Goal: Task Accomplishment & Management: Manage account settings

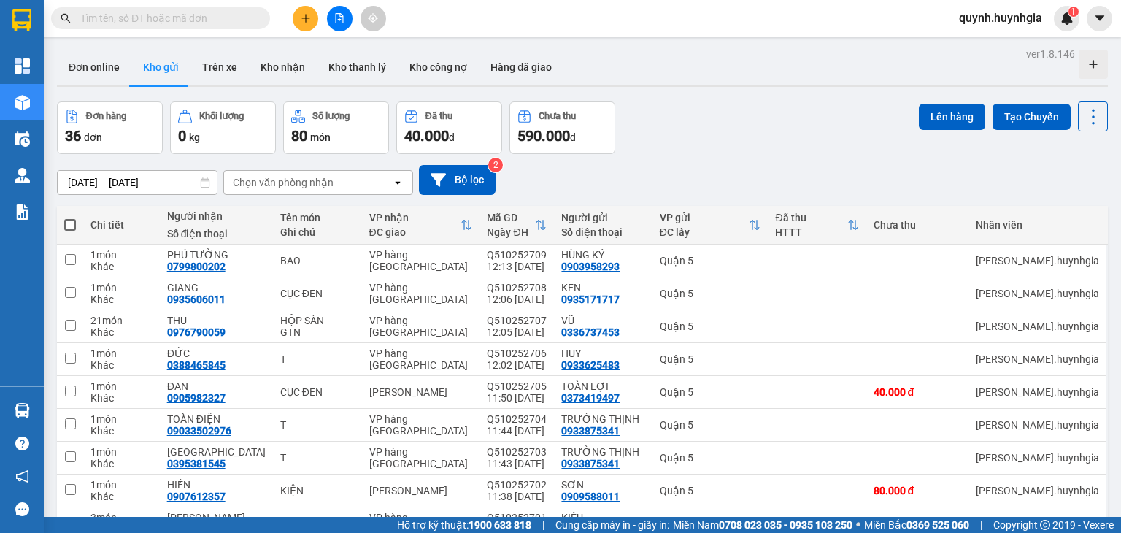
click at [448, 196] on div "[DATE] – [DATE] Press the down arrow key to interact with the calendar and sele…" at bounding box center [582, 180] width 1050 height 52
click at [742, 116] on div "Đơn hàng 36 đơn Khối lượng 0 kg Số lượng 80 món Đã thu 40.000 đ Chưa thu 590.00…" at bounding box center [582, 127] width 1050 height 53
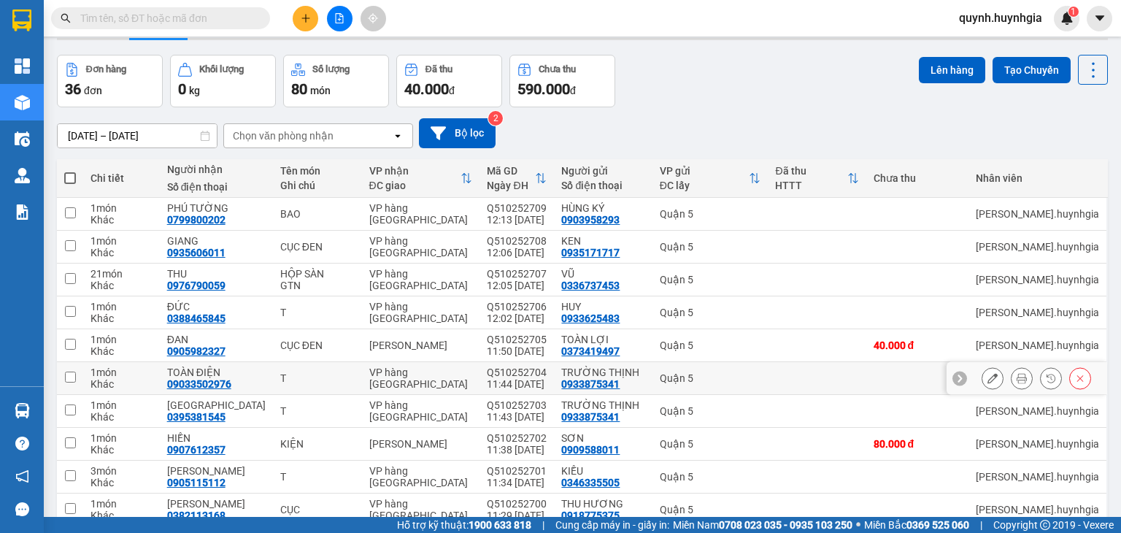
scroll to position [73, 0]
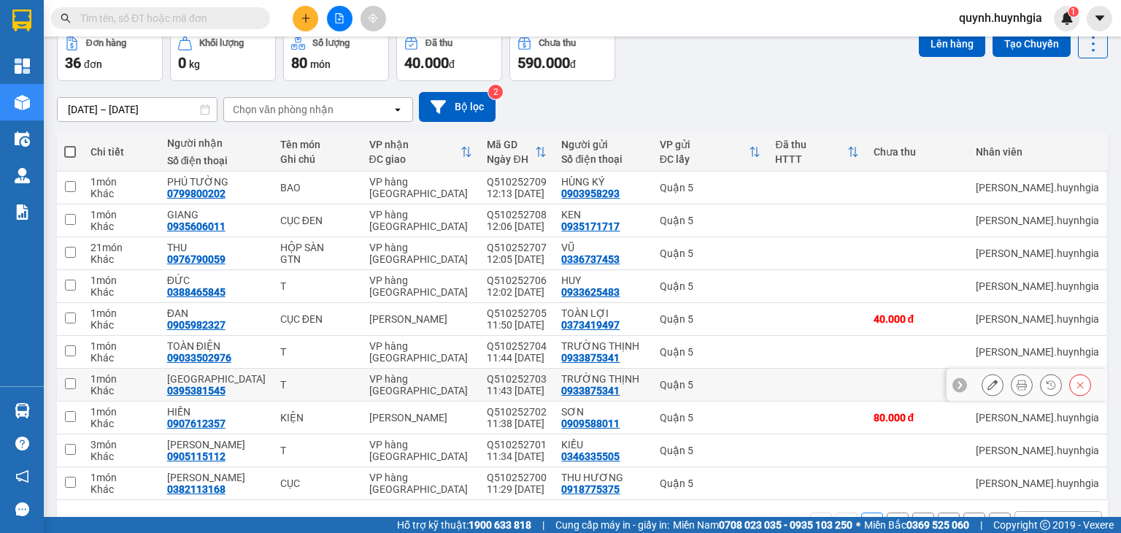
click at [527, 395] on div "11:43 [DATE]" at bounding box center [517, 390] width 60 height 12
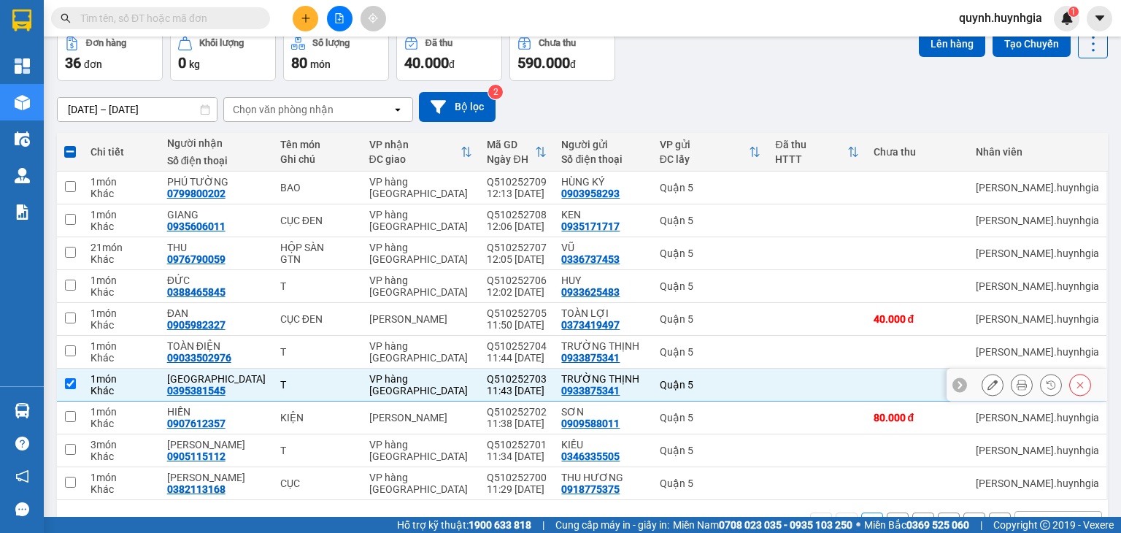
click at [524, 392] on div "11:43 [DATE]" at bounding box center [517, 390] width 60 height 12
checkbox input "false"
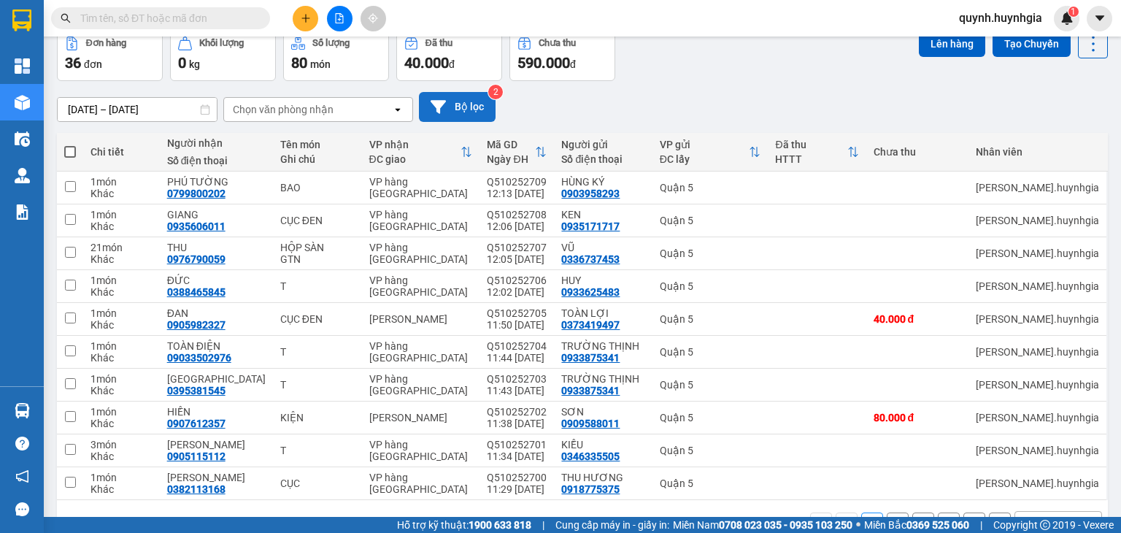
click at [455, 99] on button "Bộ lọc" at bounding box center [457, 107] width 77 height 30
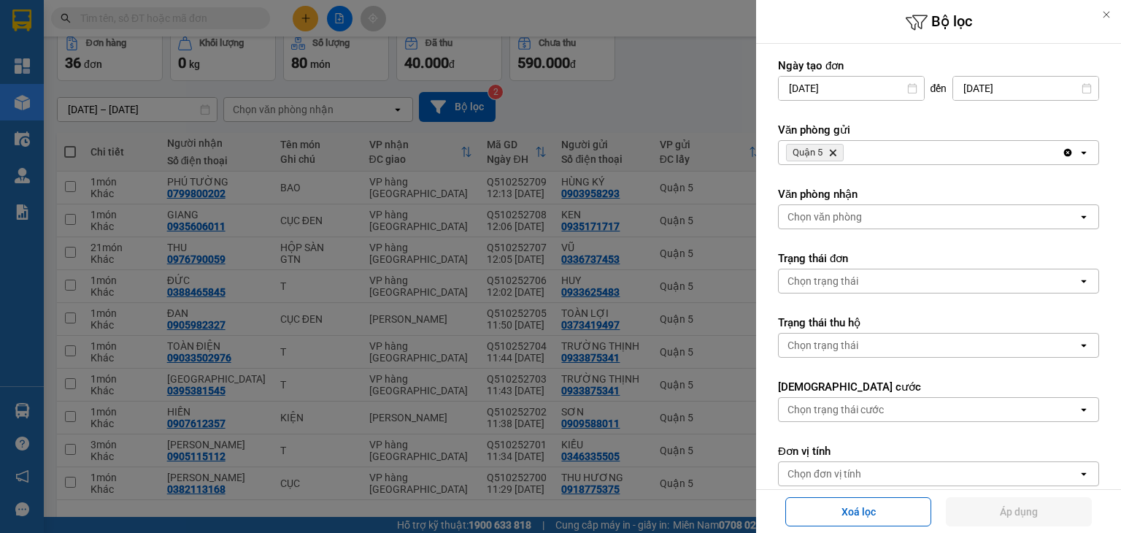
click at [833, 152] on icon "Quận 5, close by backspace" at bounding box center [832, 153] width 7 height 7
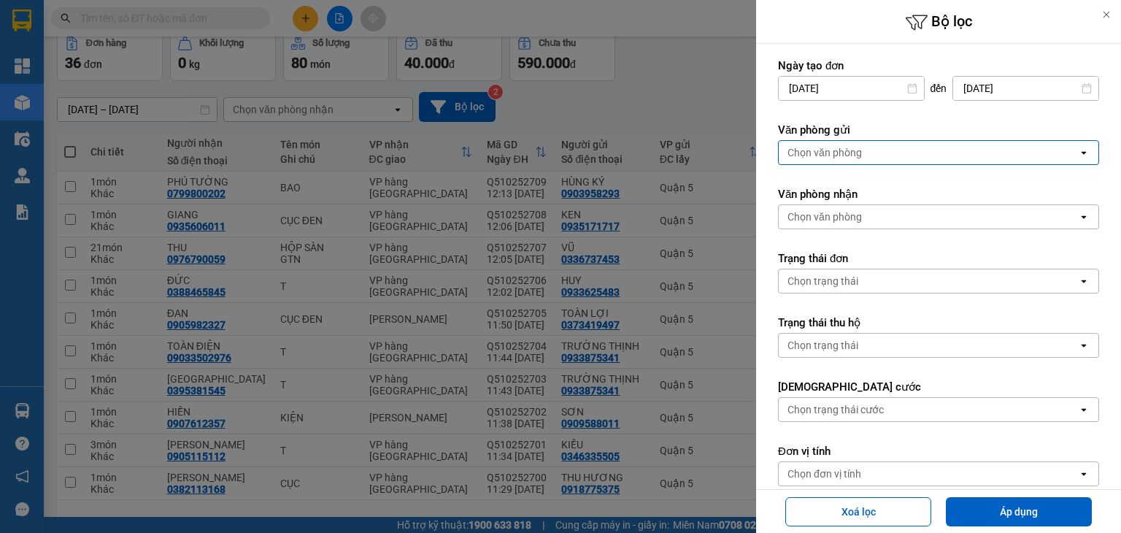
click at [833, 152] on div "Chọn văn phòng" at bounding box center [824, 152] width 74 height 15
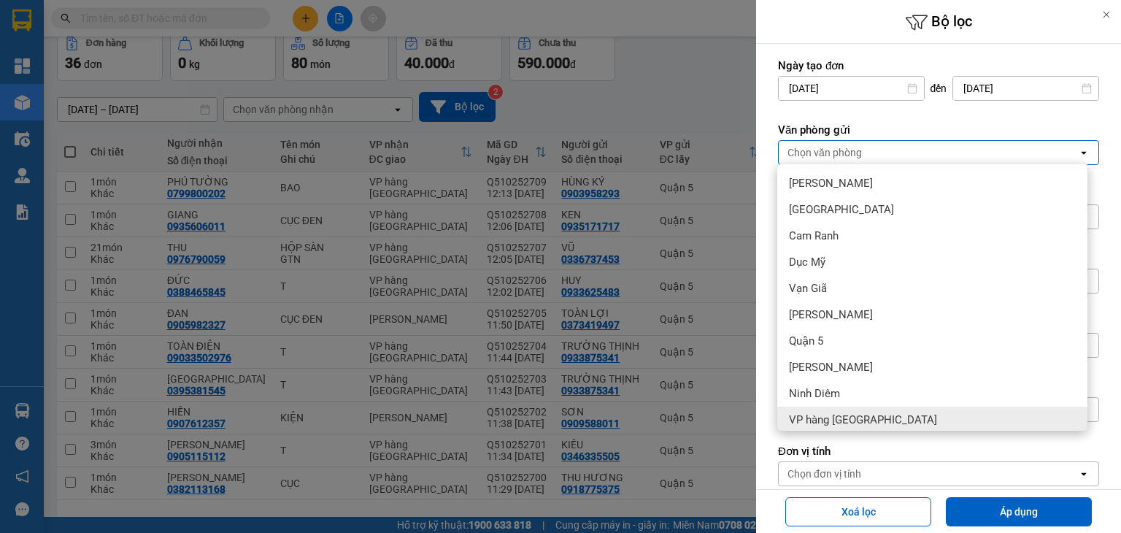
click at [819, 418] on span "VP hàng [GEOGRAPHIC_DATA]" at bounding box center [863, 419] width 148 height 15
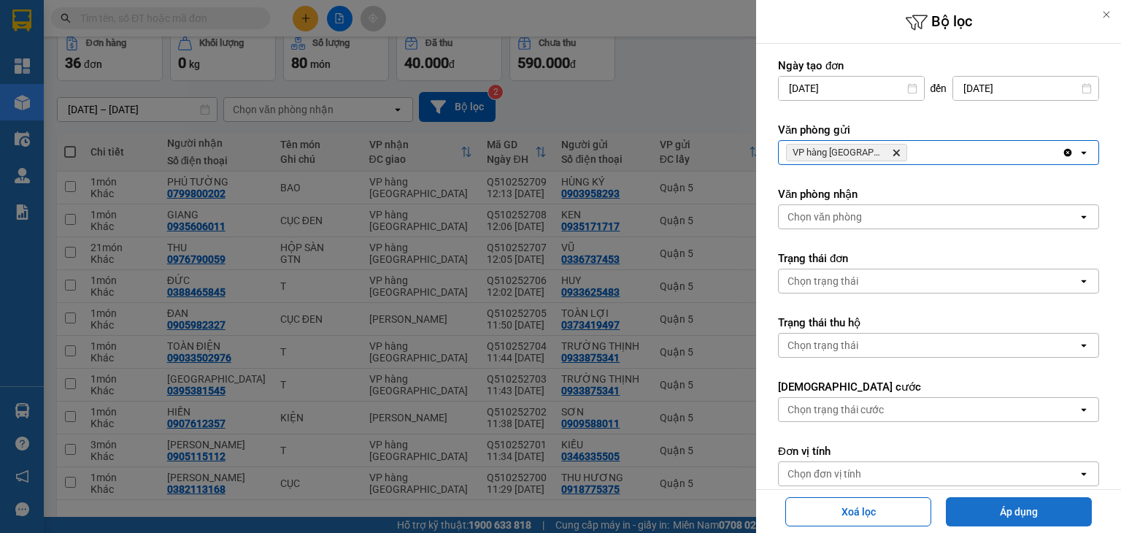
click at [1013, 506] on button "Áp dụng" at bounding box center [1018, 511] width 146 height 29
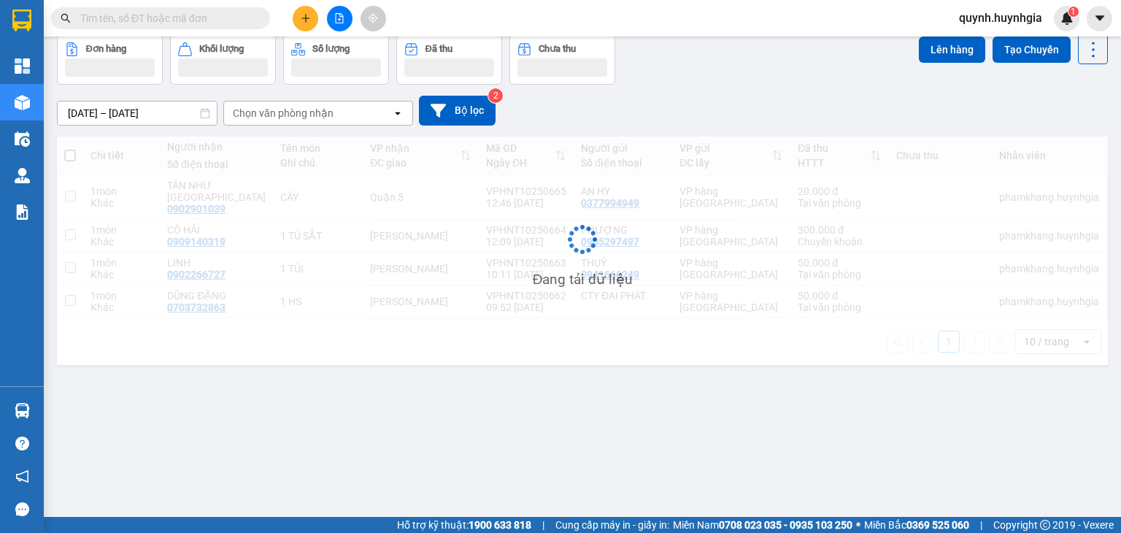
scroll to position [67, 0]
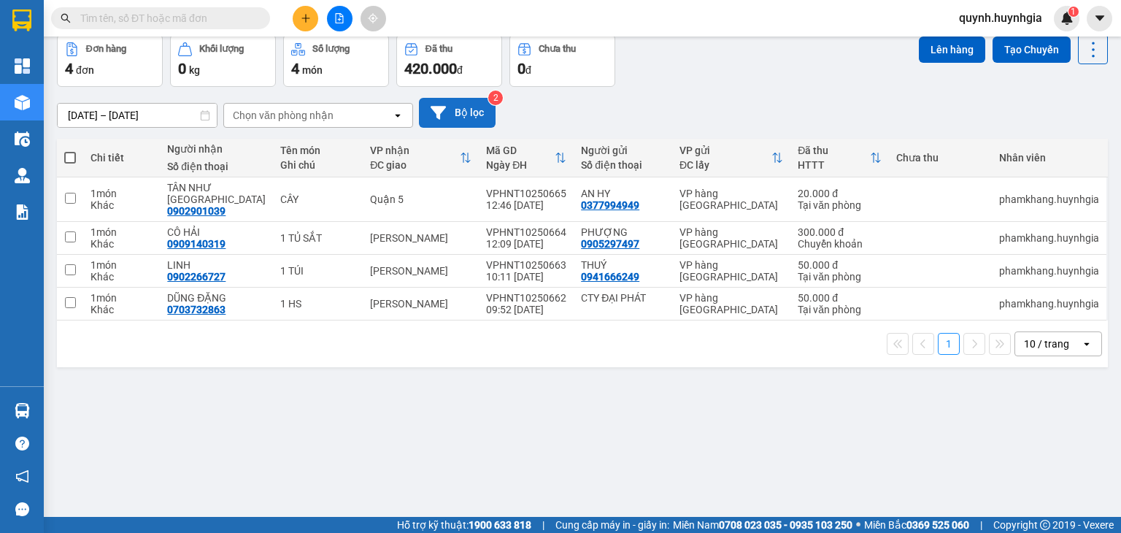
click at [452, 123] on button "Bộ lọc" at bounding box center [457, 113] width 77 height 30
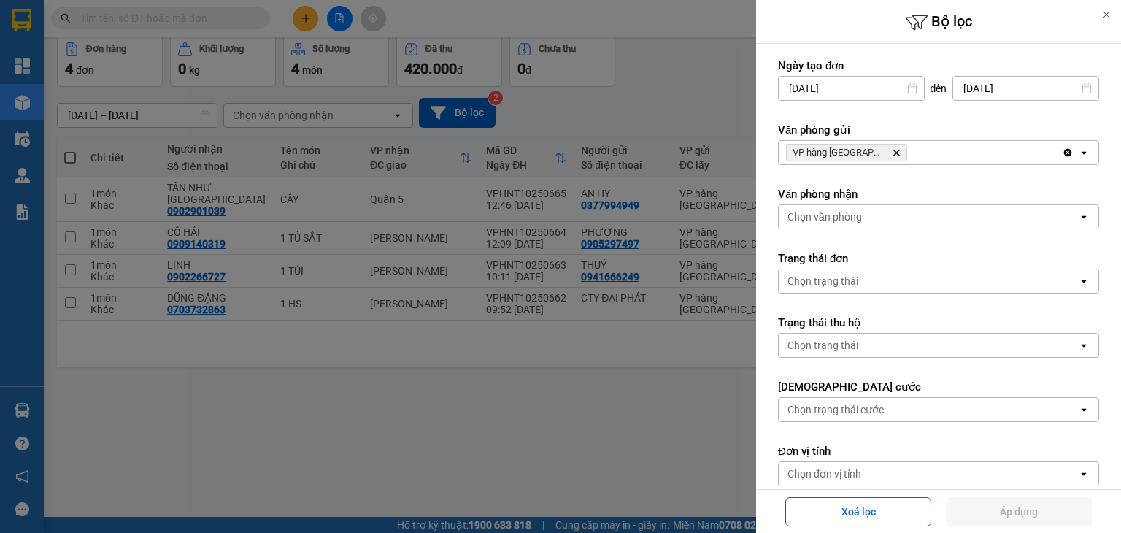
click at [893, 153] on icon "VP hàng Nha Trang, close by backspace" at bounding box center [896, 153] width 7 height 7
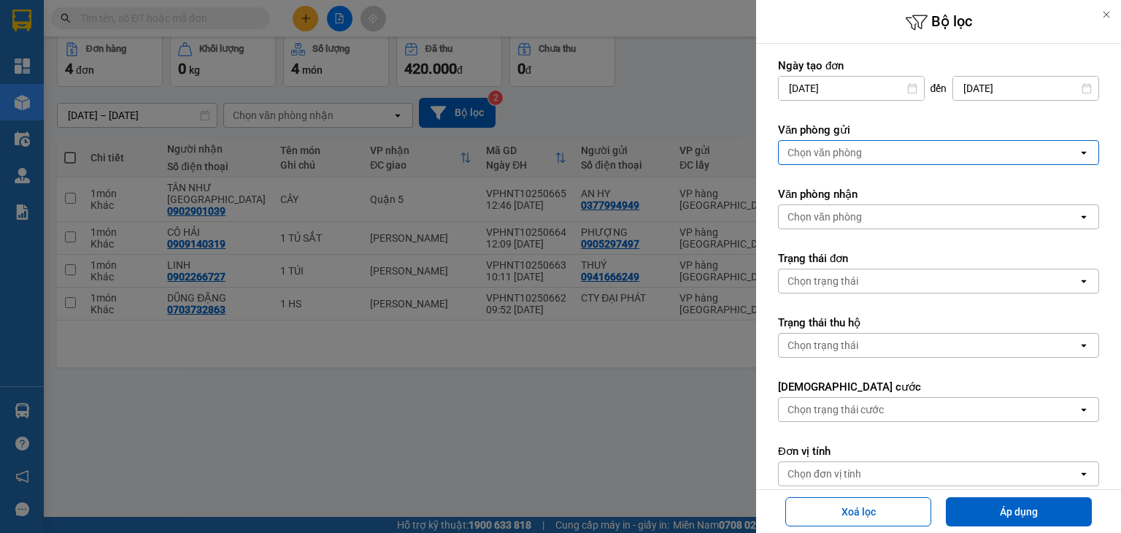
click at [897, 152] on div "Chọn văn phòng" at bounding box center [927, 152] width 299 height 23
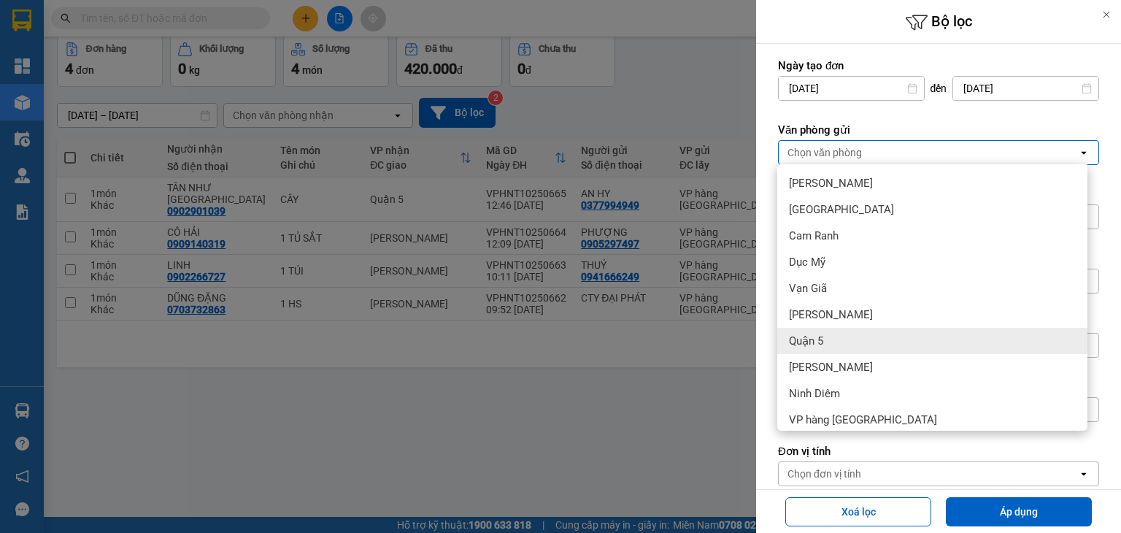
click at [841, 336] on div "Quận 5" at bounding box center [932, 341] width 310 height 26
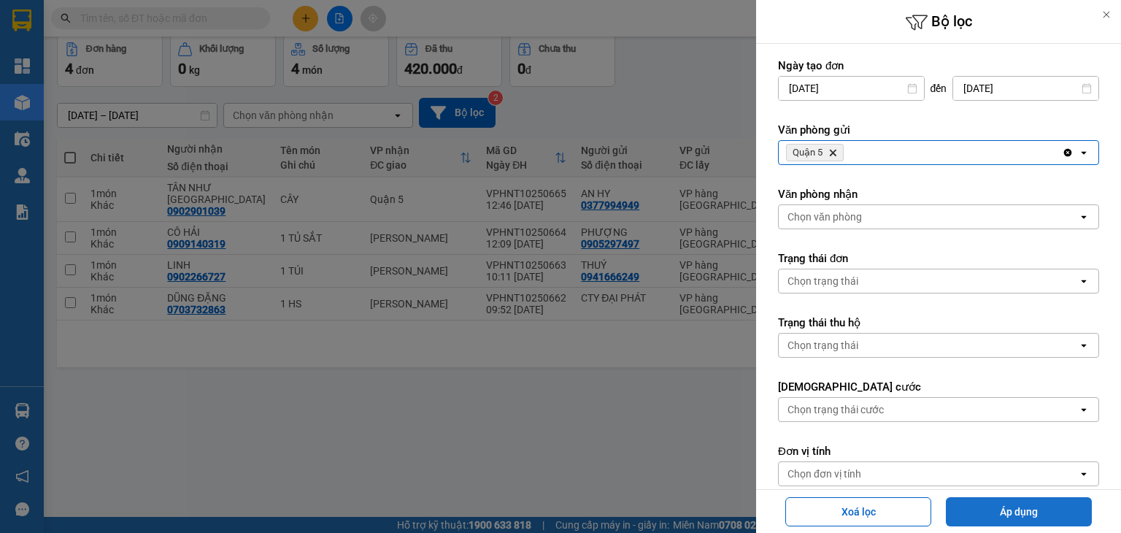
click at [983, 506] on button "Áp dụng" at bounding box center [1018, 511] width 146 height 29
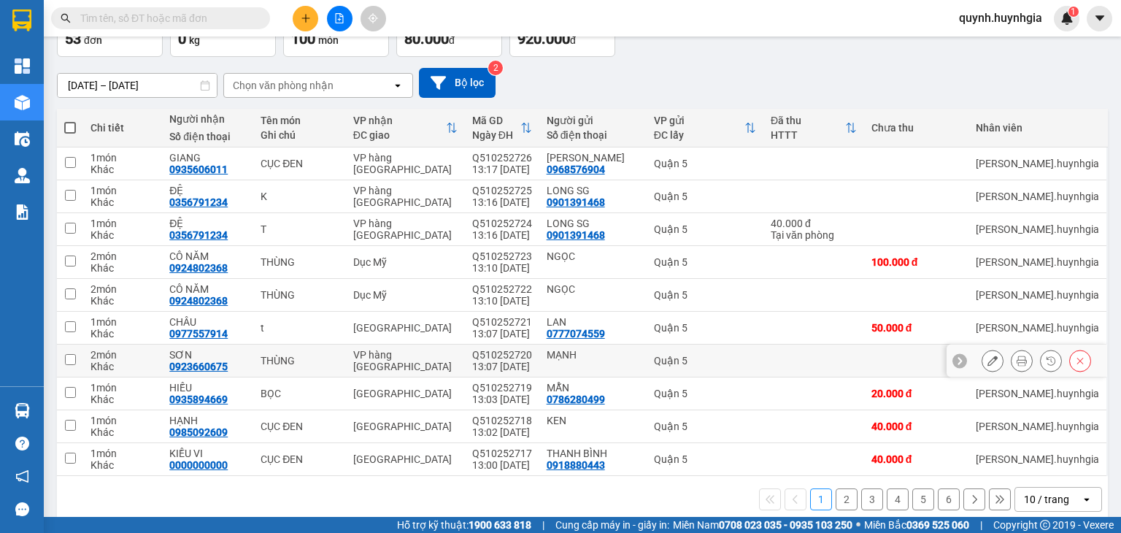
scroll to position [114, 0]
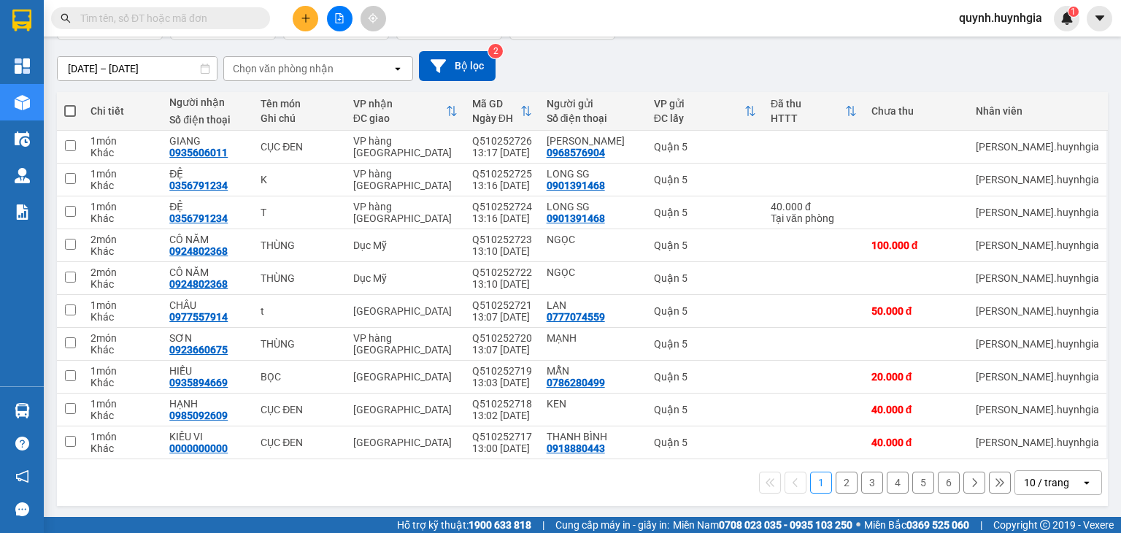
click at [1036, 479] on div "10 / trang" at bounding box center [1046, 482] width 45 height 15
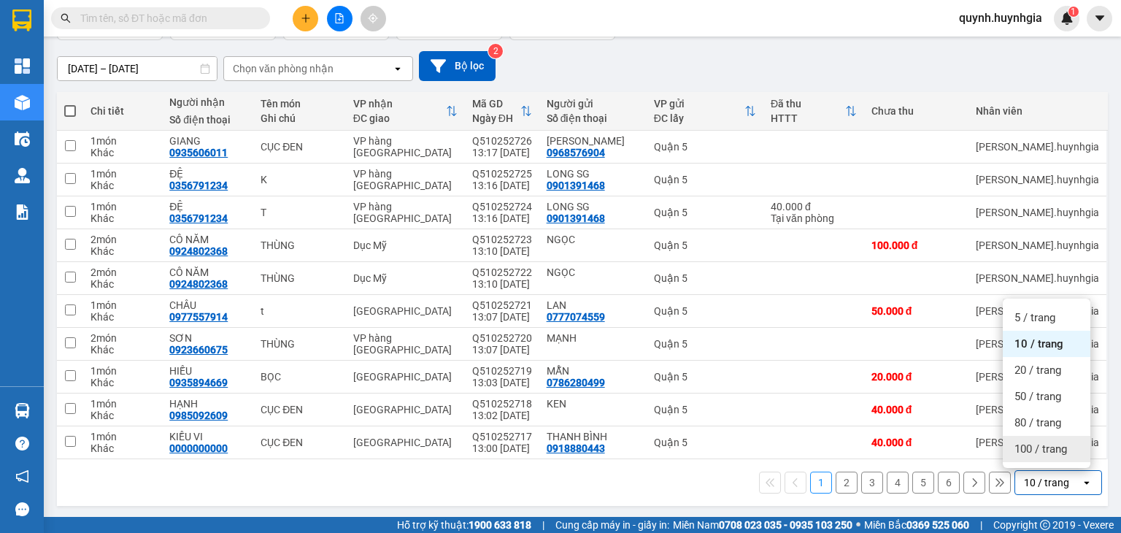
click at [1032, 444] on span "100 / trang" at bounding box center [1040, 448] width 53 height 15
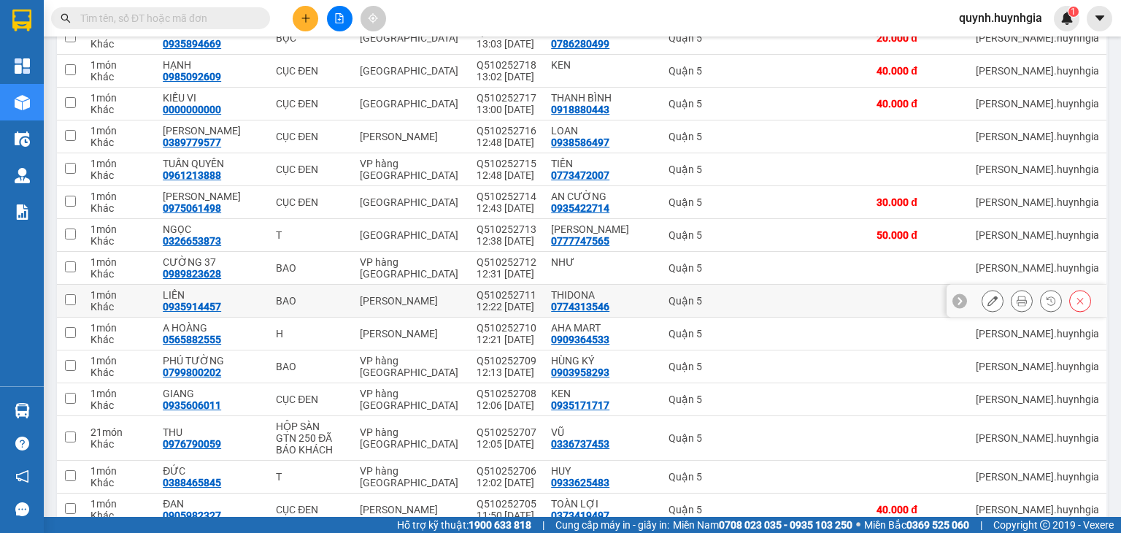
scroll to position [479, 0]
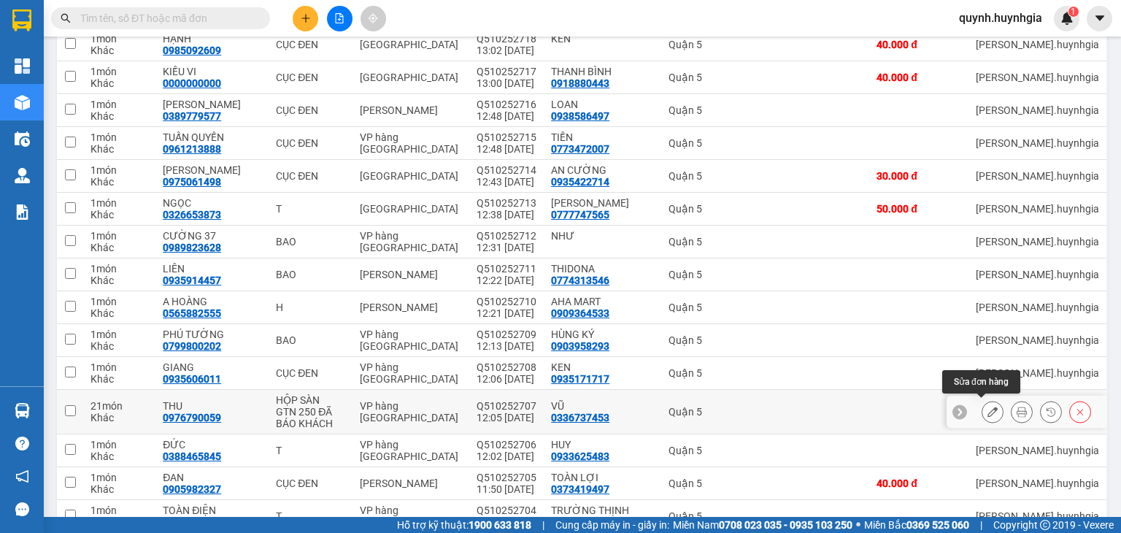
click at [987, 409] on icon at bounding box center [992, 411] width 10 height 10
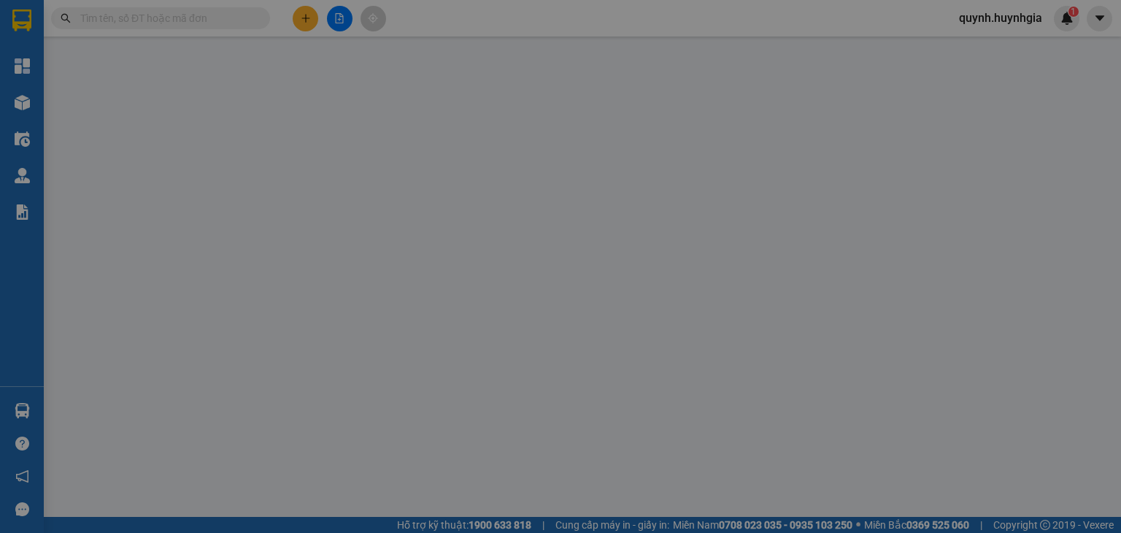
type input "0336737453"
type input "VŨ"
type input "0976790059"
type input "THU"
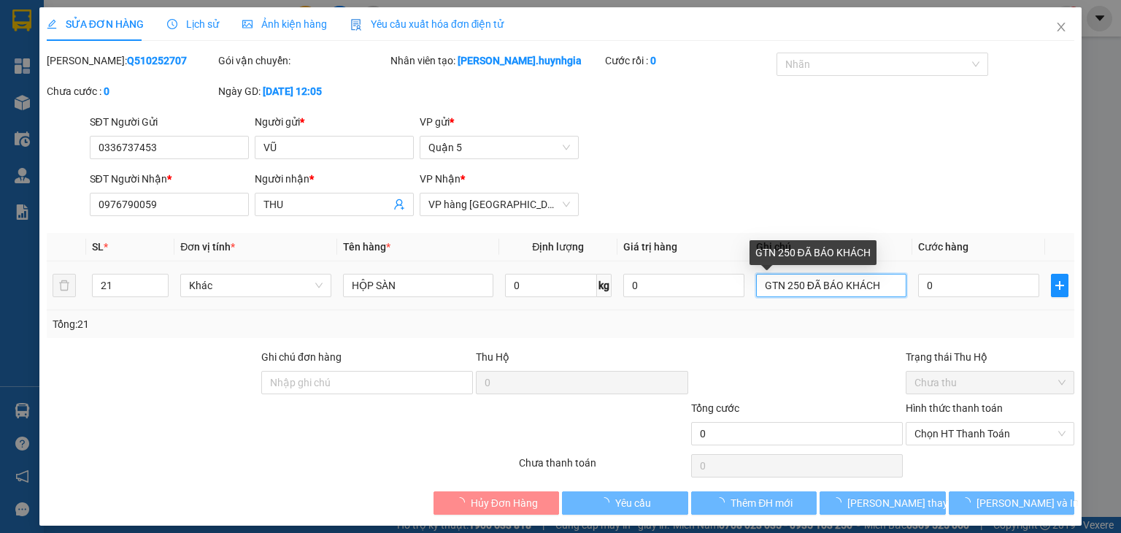
click at [795, 284] on input "GTN 250 ĐÃ BÁO KHÁCH" at bounding box center [831, 285] width 150 height 23
type input "GTN 250K ĐÃ BÁO KHÁCH"
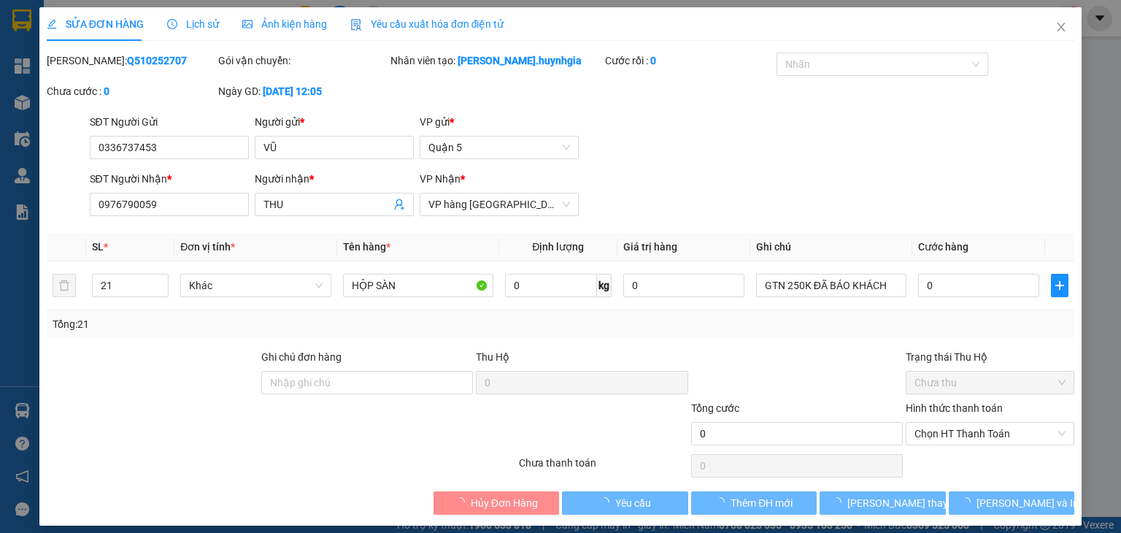
click at [740, 336] on div "Tổng: 21" at bounding box center [560, 324] width 1027 height 28
click at [823, 359] on div at bounding box center [796, 374] width 214 height 51
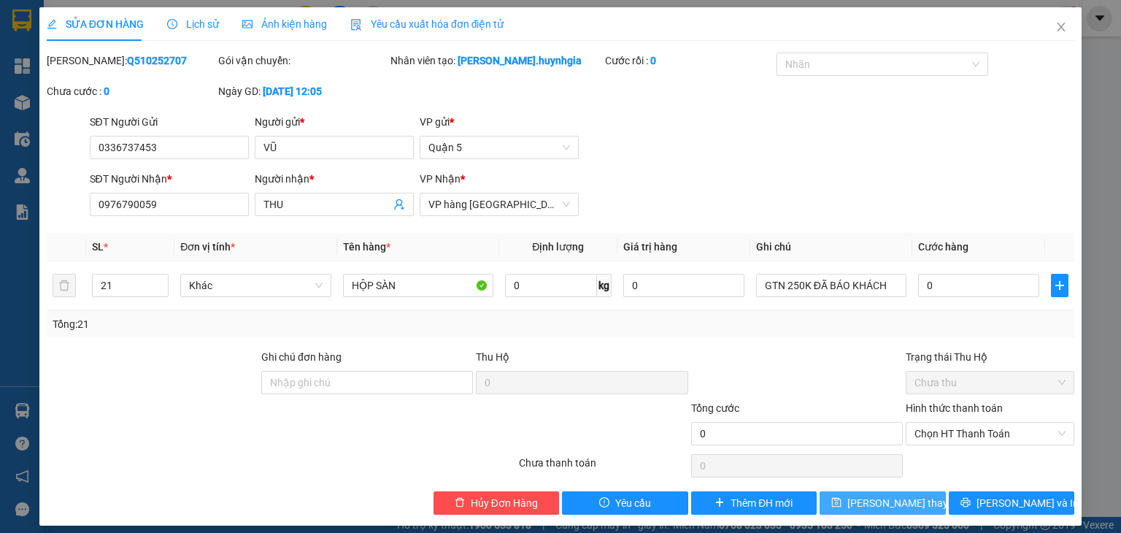
click at [873, 503] on span "[PERSON_NAME] thay đổi" at bounding box center [905, 503] width 117 height 16
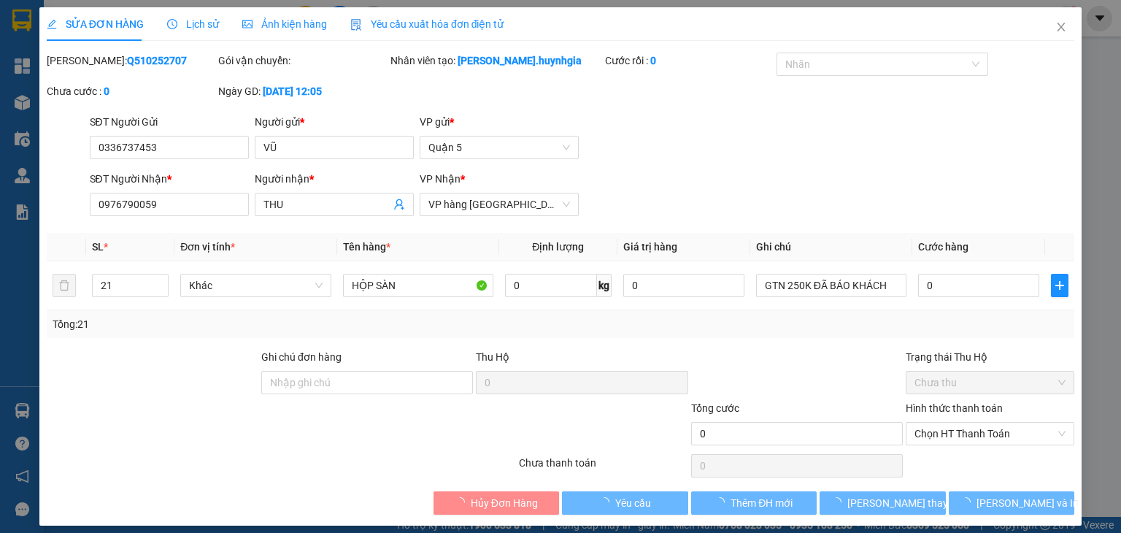
click at [1048, 24] on span "quynh.huynhgia" at bounding box center [1000, 18] width 107 height 18
